Goal: Check status: Check status

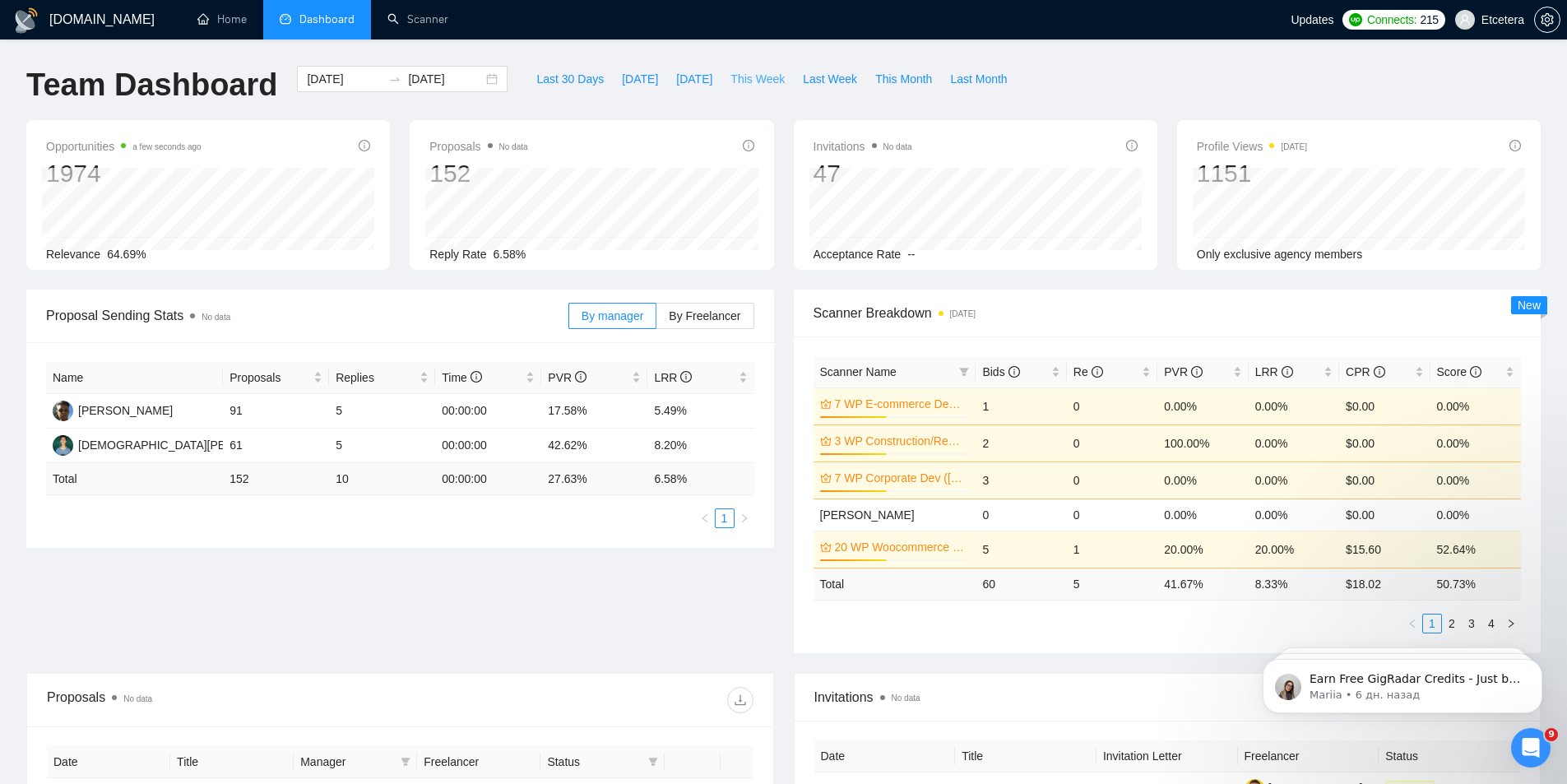
click at [746, 74] on span "This Week" at bounding box center [758, 79] width 55 height 18
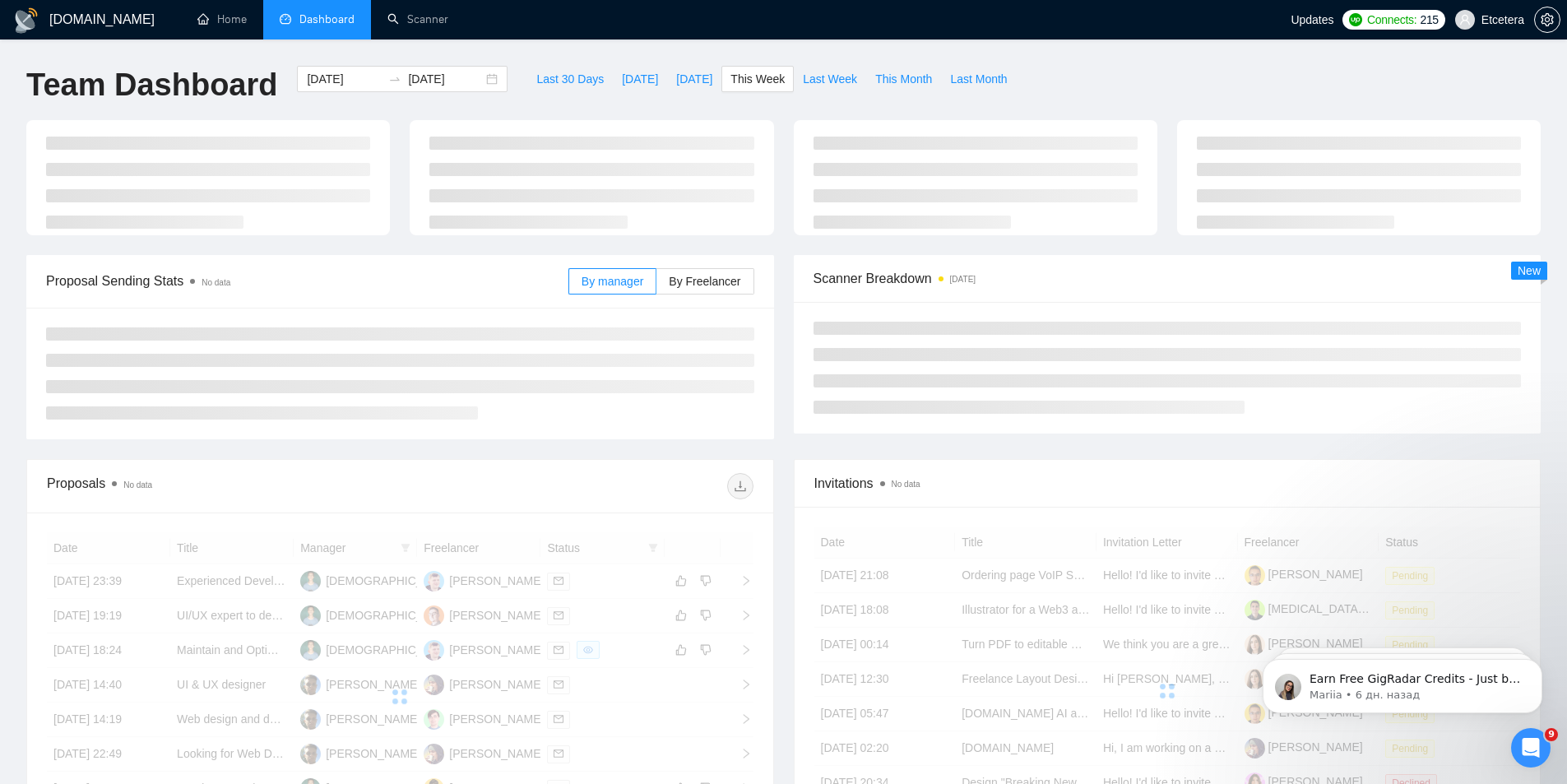
type input "[DATE]"
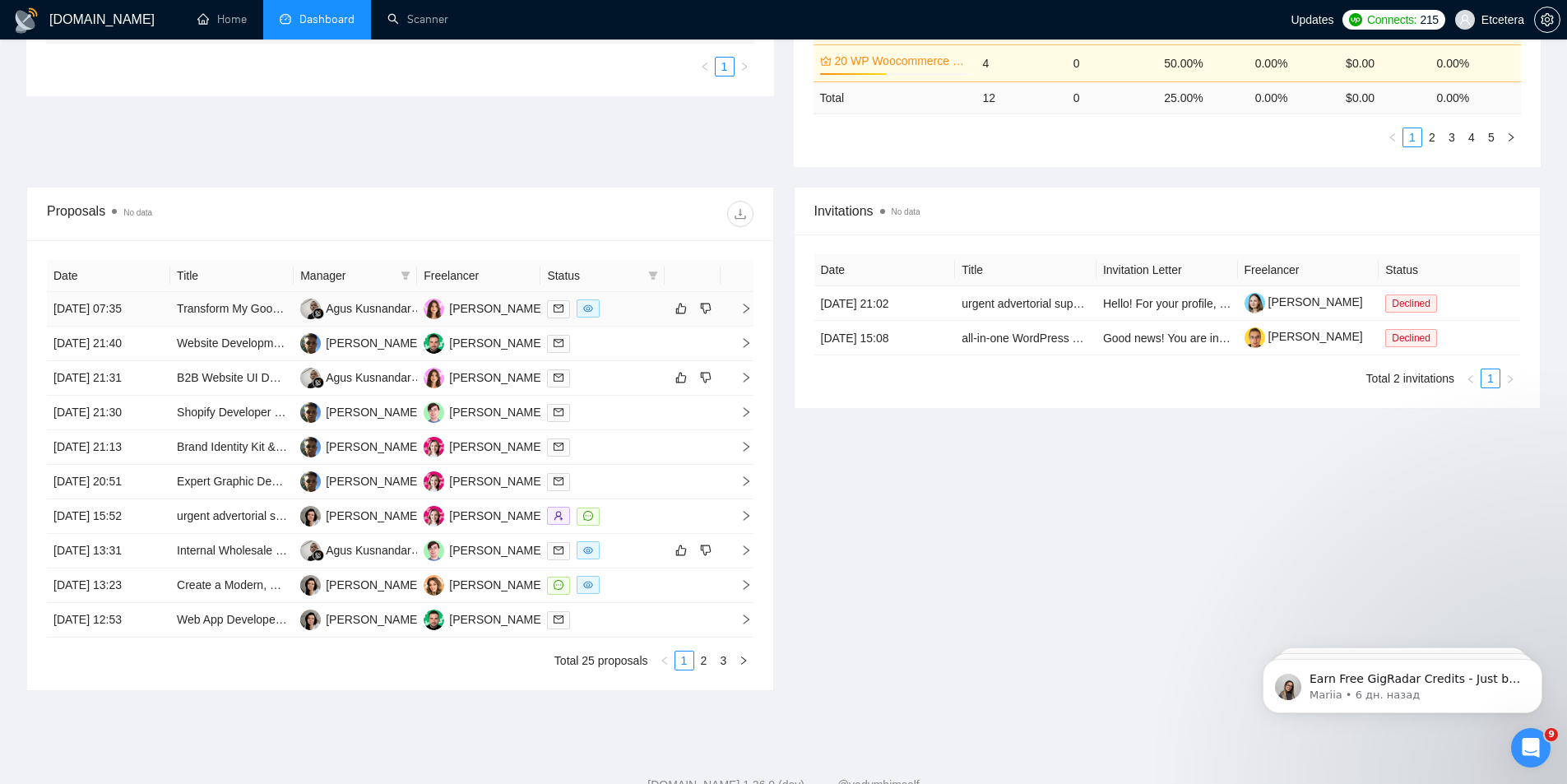
scroll to position [493, 0]
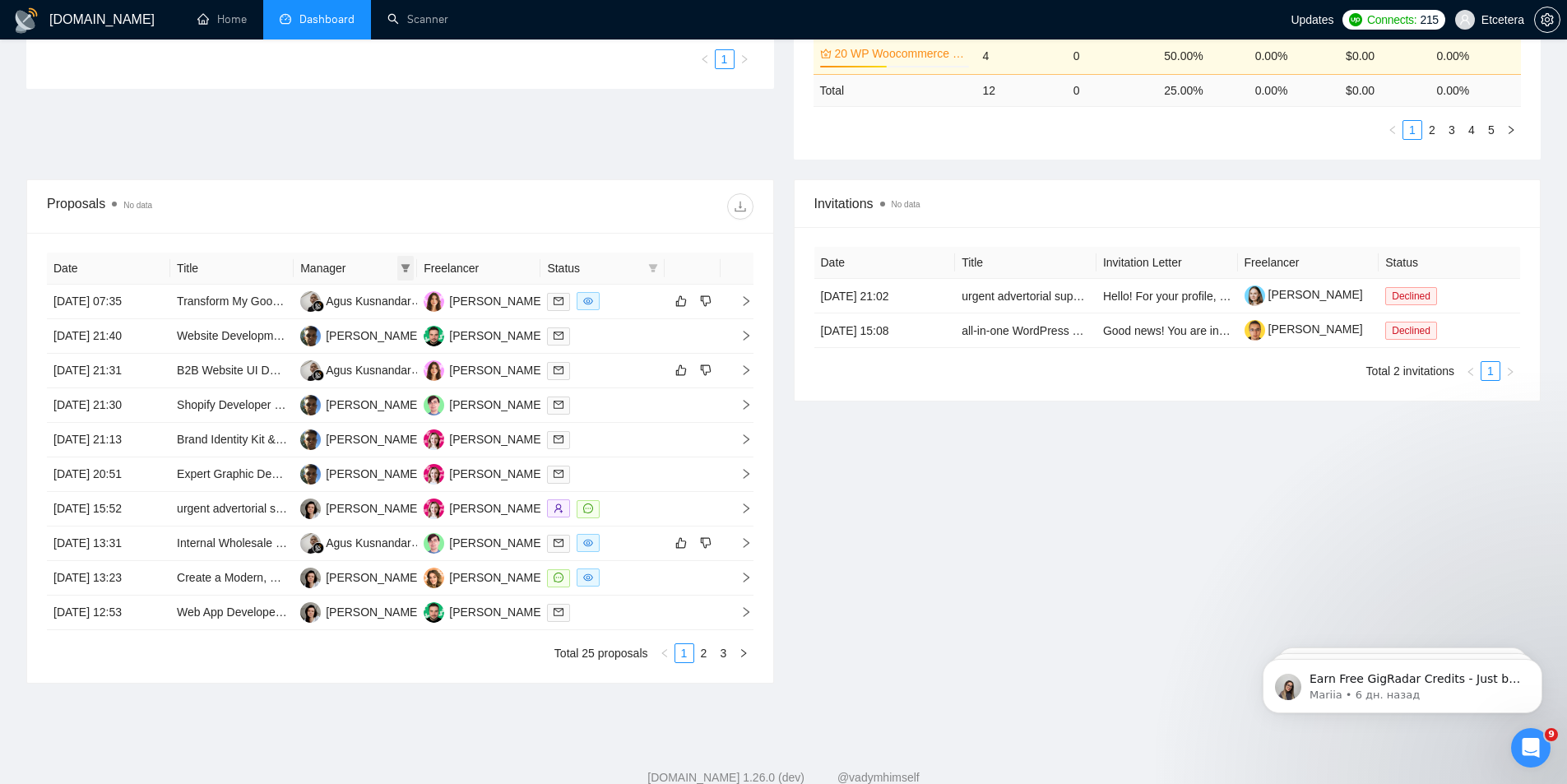
click at [408, 268] on icon "filter" at bounding box center [406, 268] width 9 height 8
click at [340, 322] on span "[PERSON_NAME]" at bounding box center [350, 325] width 94 height 13
click at [517, 184] on div "Proposals No data" at bounding box center [400, 207] width 707 height 53
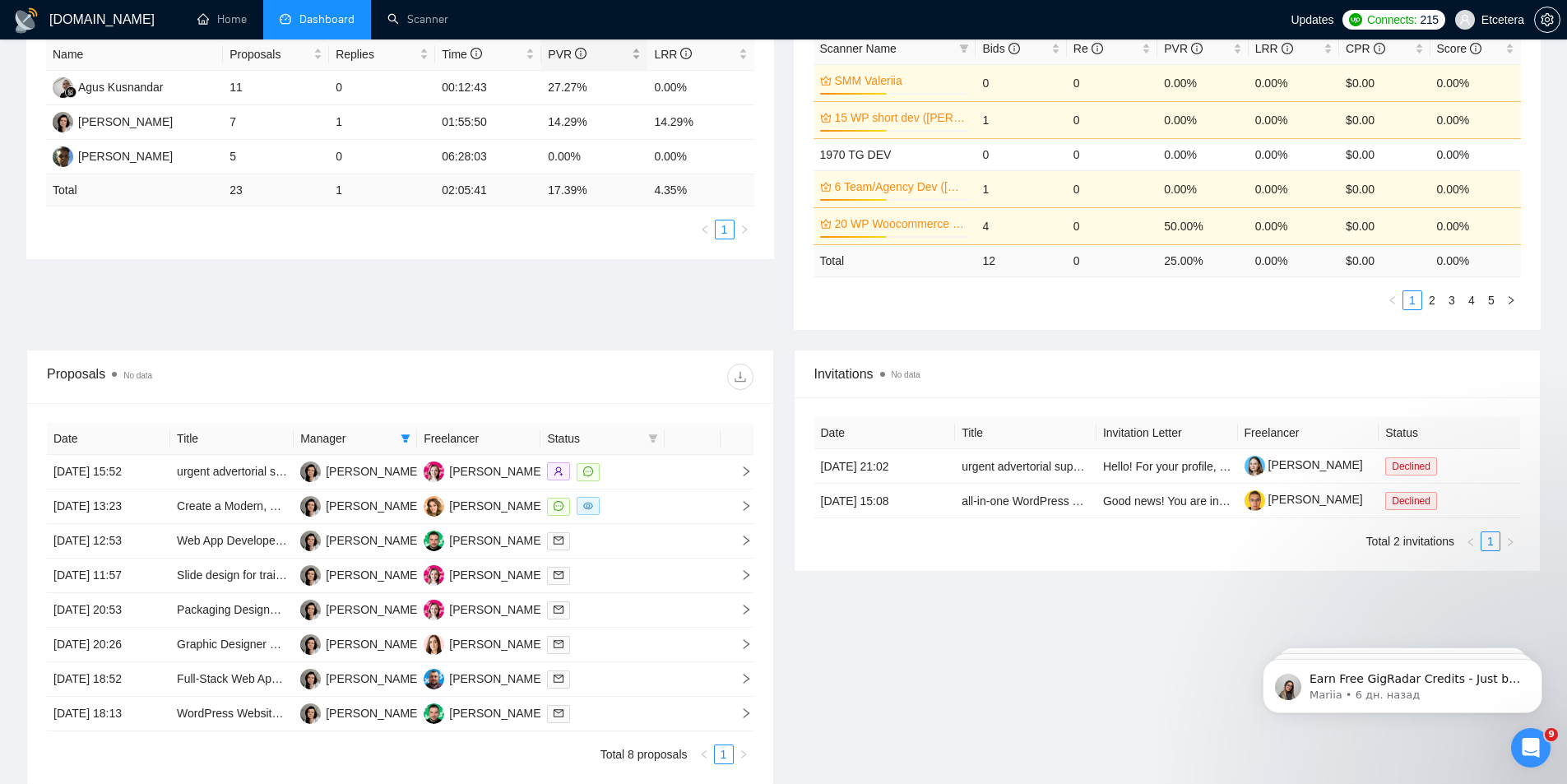
scroll to position [329, 0]
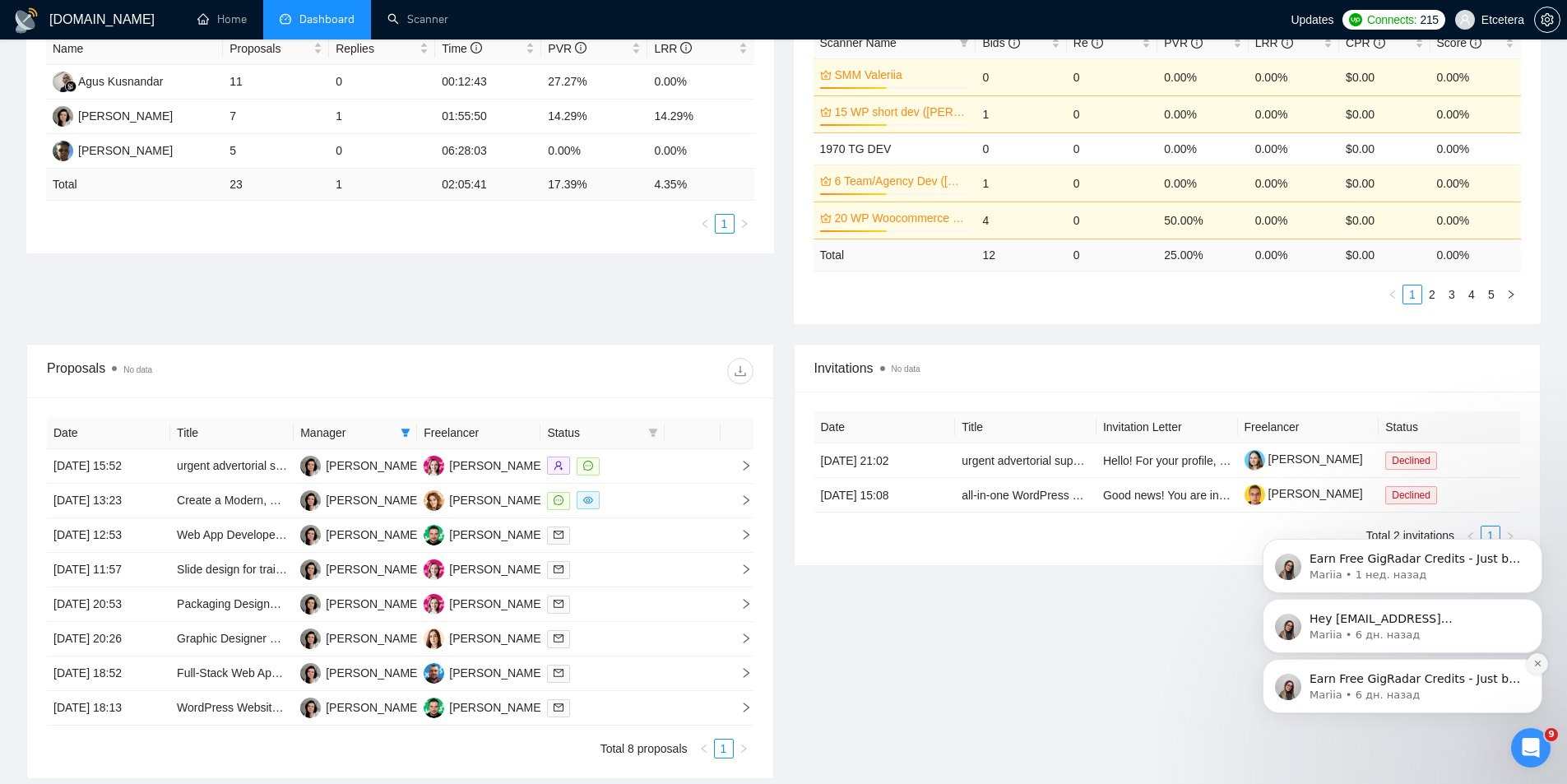
click at [1536, 663] on icon "Dismiss notification" at bounding box center [1536, 663] width 6 height 6
click at [1540, 660] on icon "Dismiss notification" at bounding box center [1537, 663] width 9 height 9
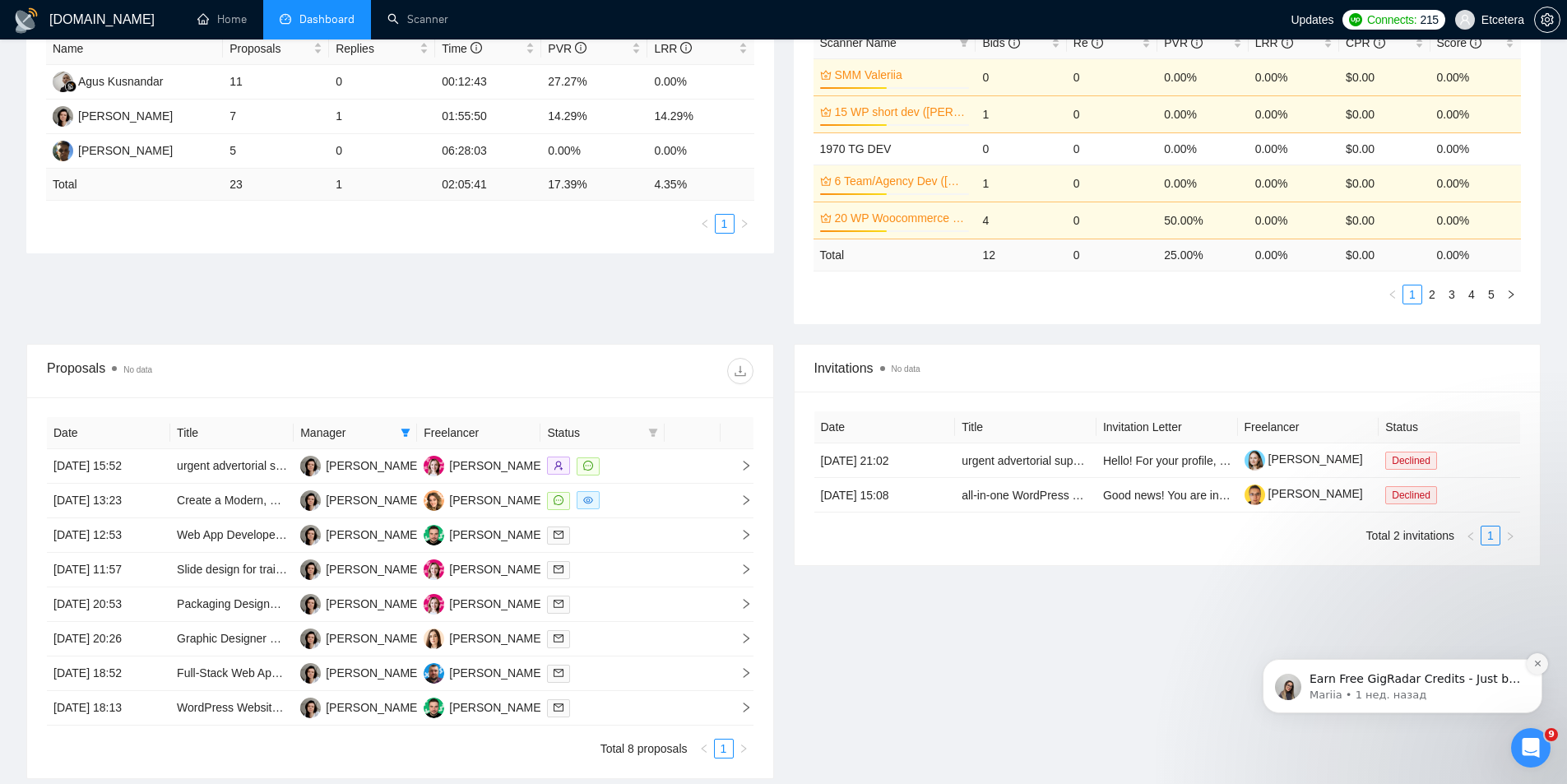
click at [1540, 663] on icon "Dismiss notification" at bounding box center [1537, 663] width 9 height 9
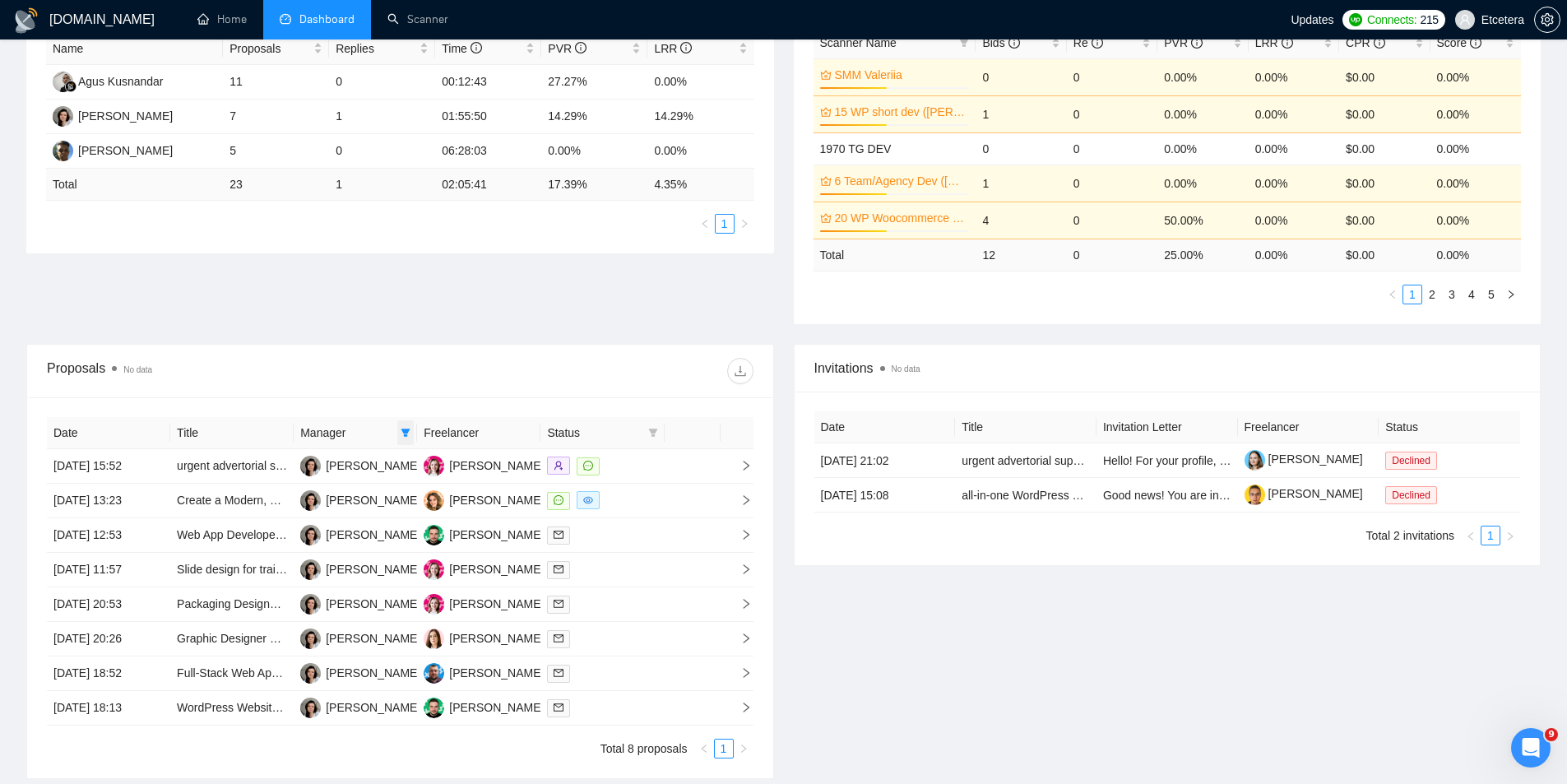
click at [411, 430] on icon "filter" at bounding box center [406, 433] width 10 height 10
click at [343, 497] on div "[PERSON_NAME]" at bounding box center [350, 490] width 94 height 18
checkbox input "false"
click at [337, 515] on span "[PERSON_NAME]" at bounding box center [350, 516] width 94 height 13
checkbox input "true"
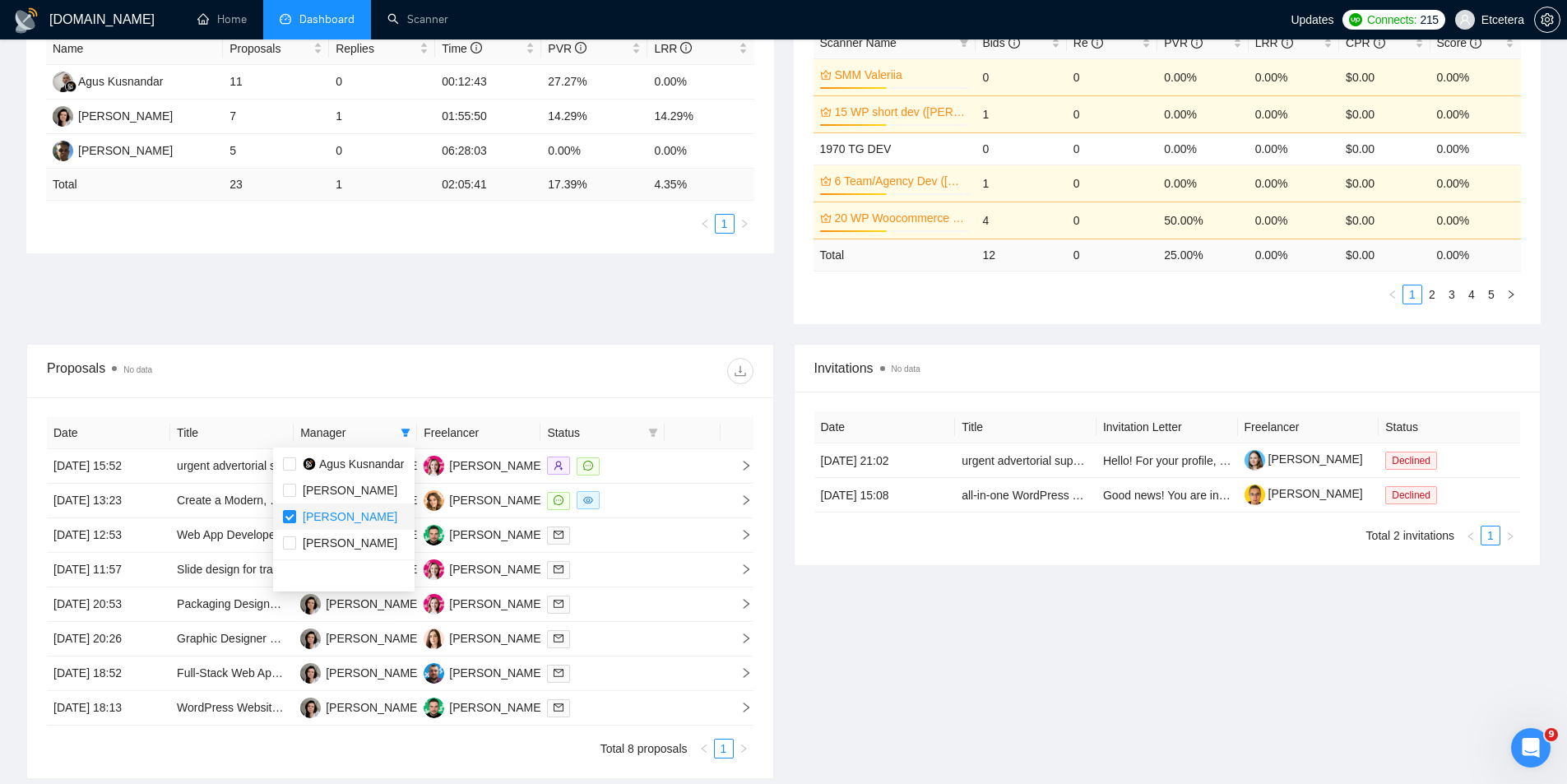
click at [425, 360] on div at bounding box center [576, 371] width 353 height 26
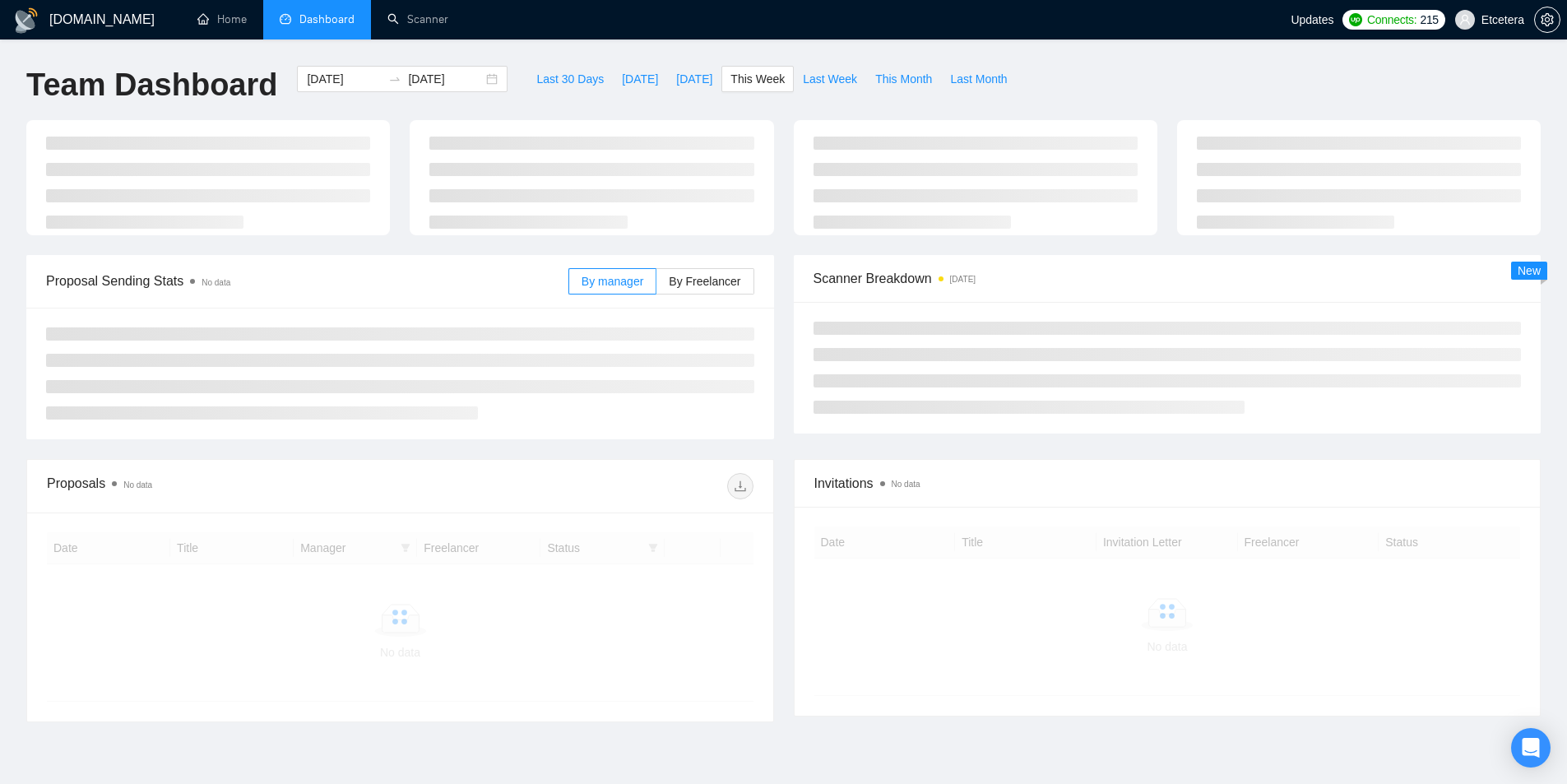
type input "[DATE]"
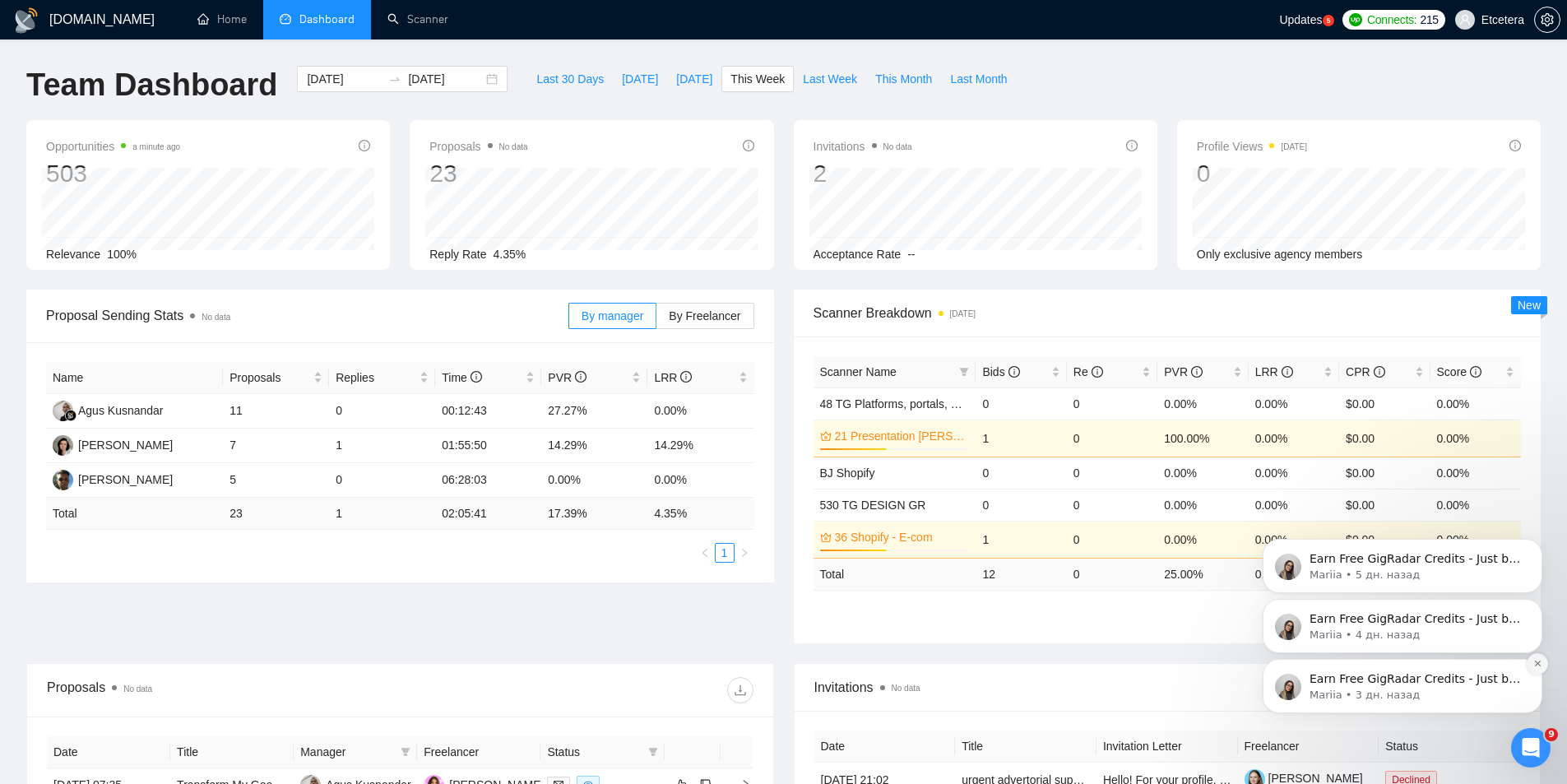
click at [1539, 655] on button "Dismiss notification" at bounding box center [1537, 663] width 21 height 21
click at [1537, 666] on icon "Dismiss notification" at bounding box center [1537, 663] width 9 height 9
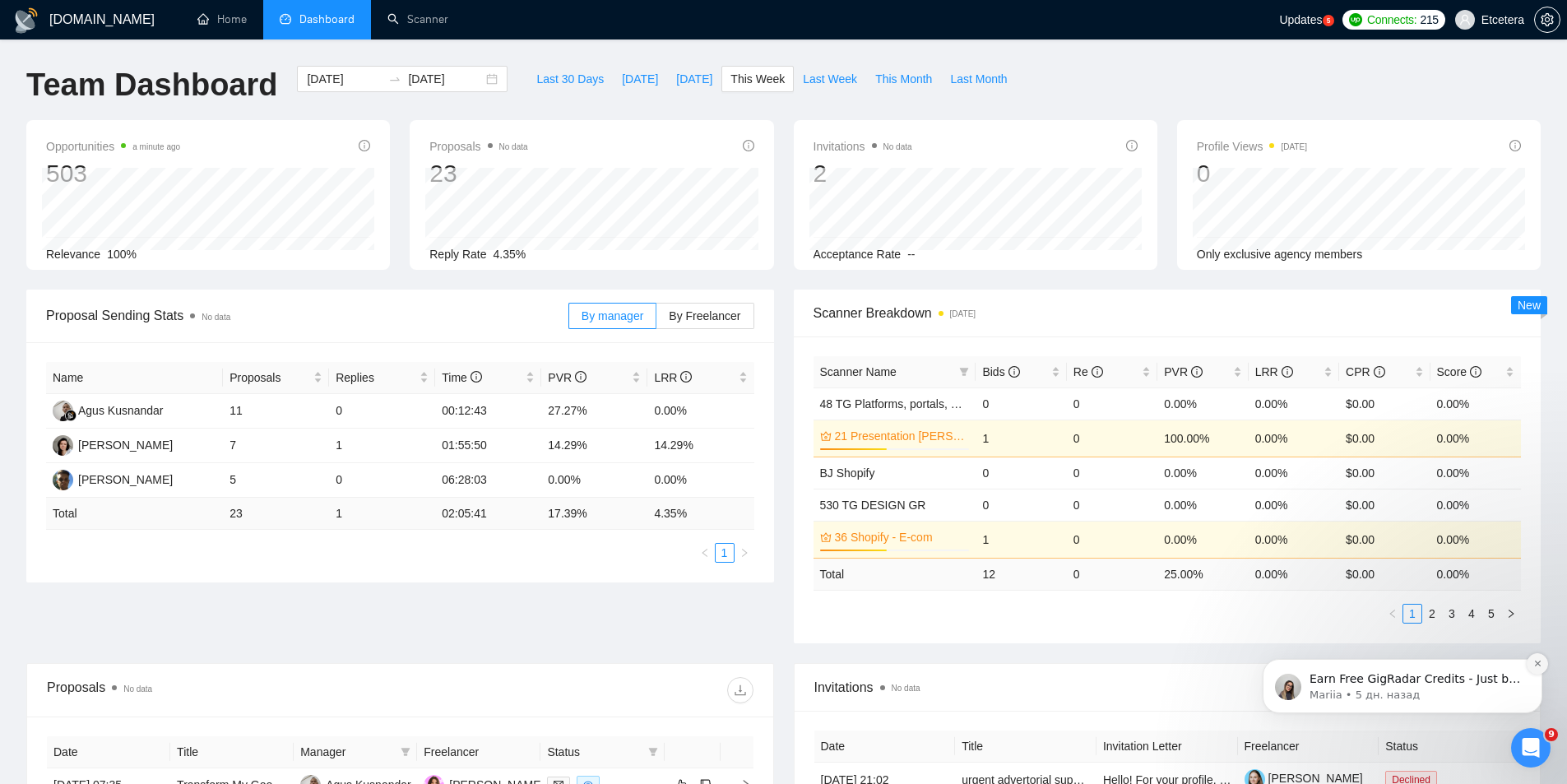
click at [1538, 669] on button "Dismiss notification" at bounding box center [1537, 663] width 21 height 21
